Goal: Information Seeking & Learning: Learn about a topic

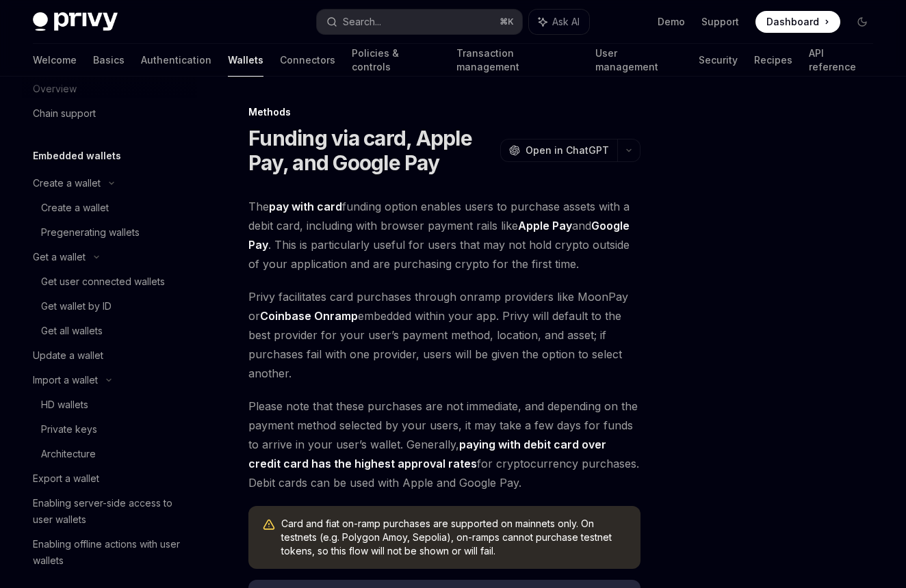
scroll to position [16, 0]
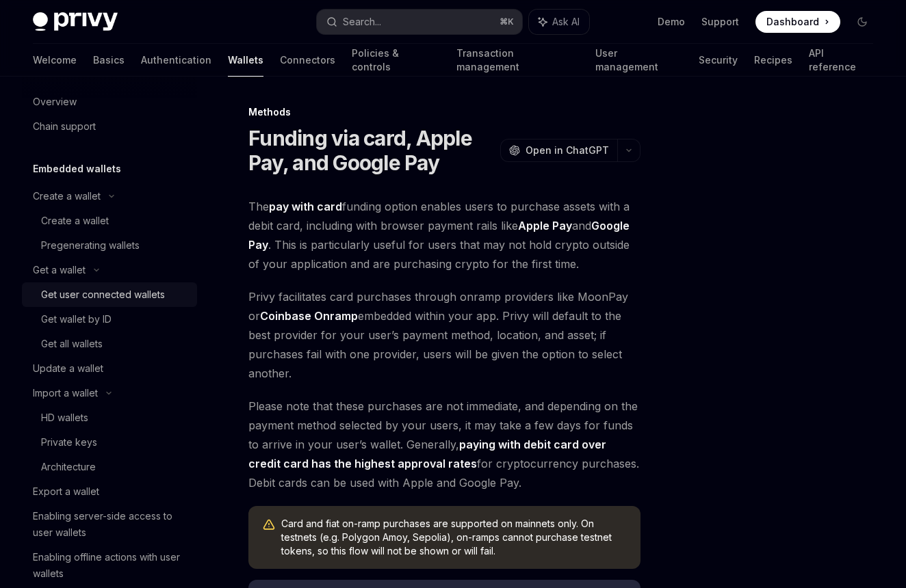
click at [112, 292] on div "Get user connected wallets" at bounding box center [103, 295] width 124 height 16
type textarea "*"
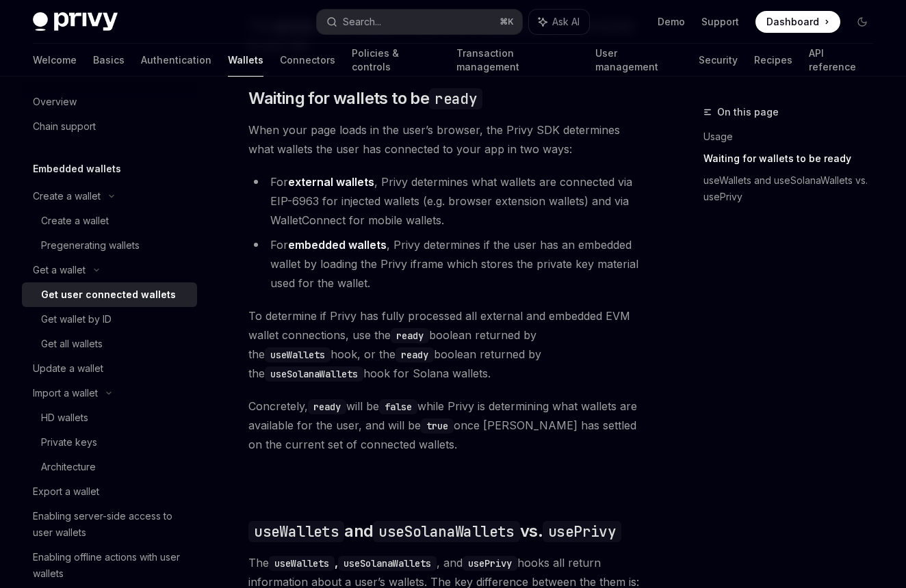
scroll to position [893, 0]
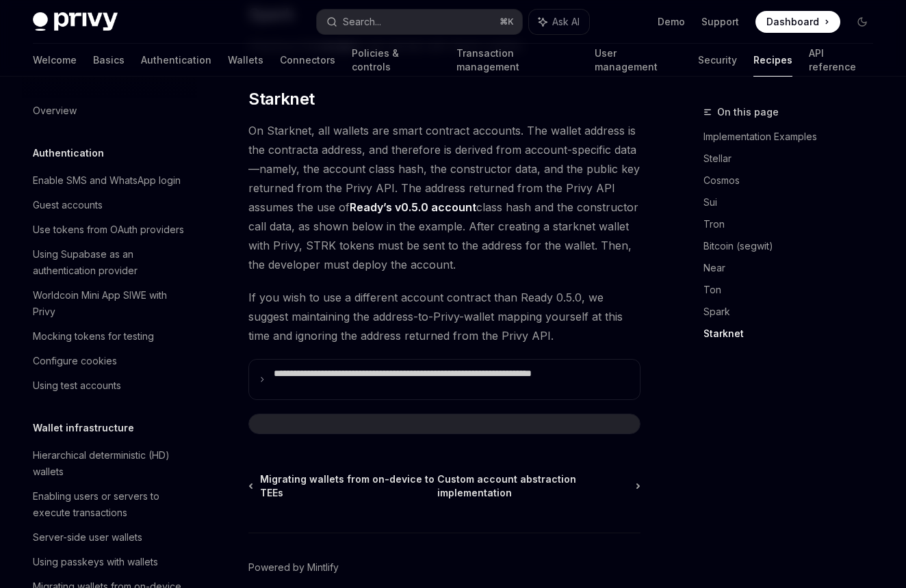
scroll to position [295, 0]
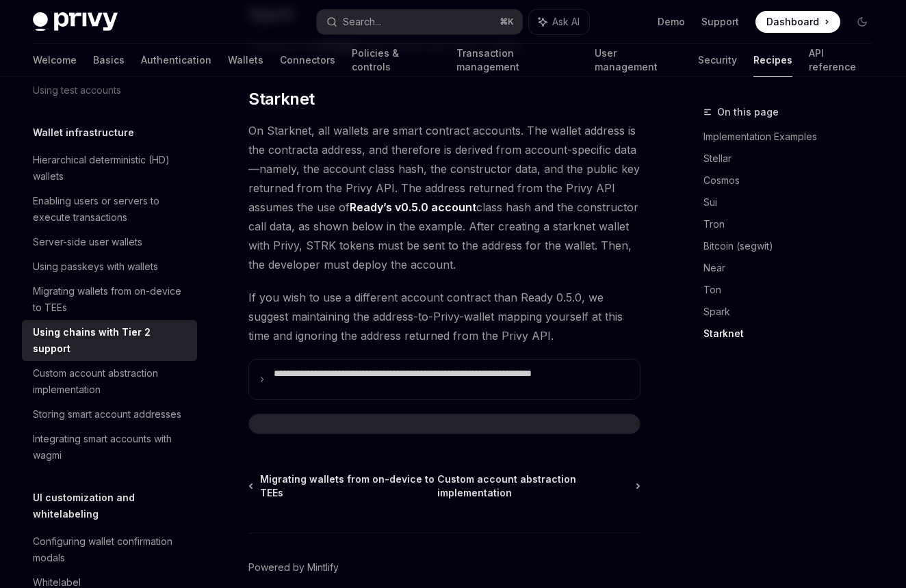
click at [438, 414] on div at bounding box center [444, 423] width 391 height 19
click at [407, 414] on div at bounding box center [444, 423] width 391 height 19
click at [265, 414] on div at bounding box center [444, 423] width 391 height 19
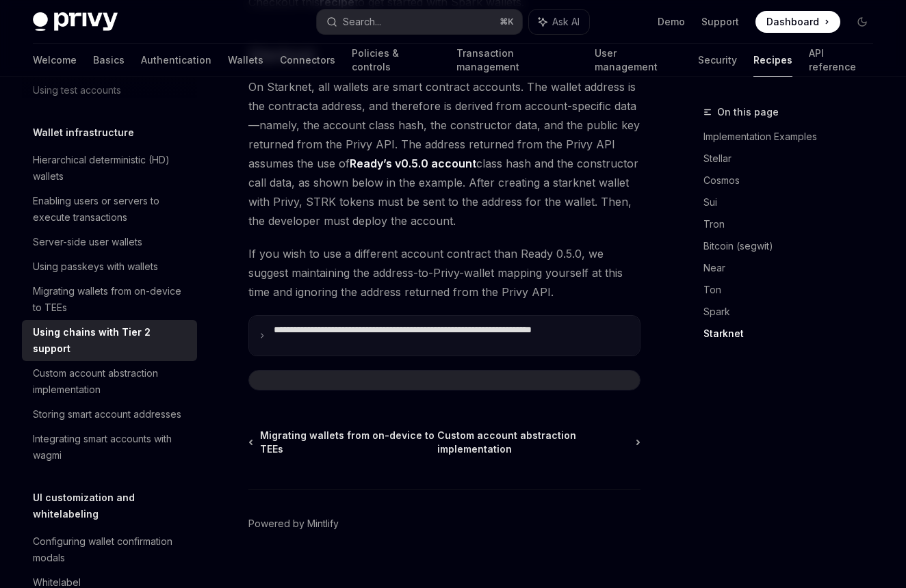
click at [403, 324] on p "**********" at bounding box center [452, 335] width 356 height 23
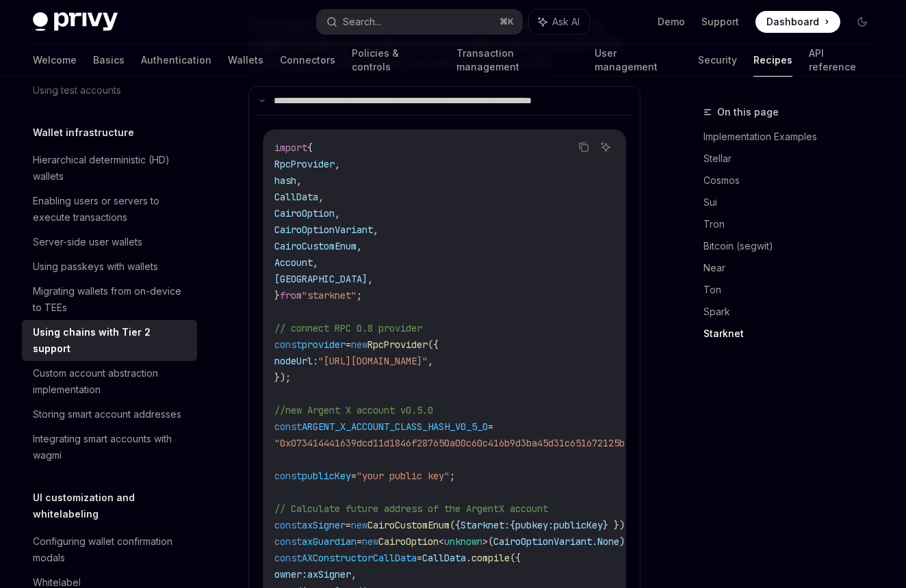
scroll to position [2333, 0]
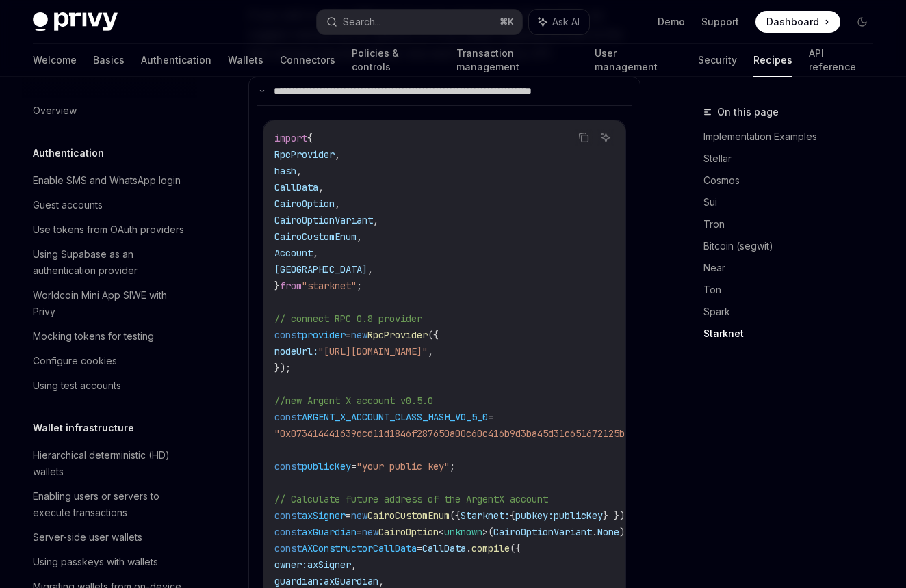
scroll to position [295, 0]
